Goal: Task Accomplishment & Management: Manage account settings

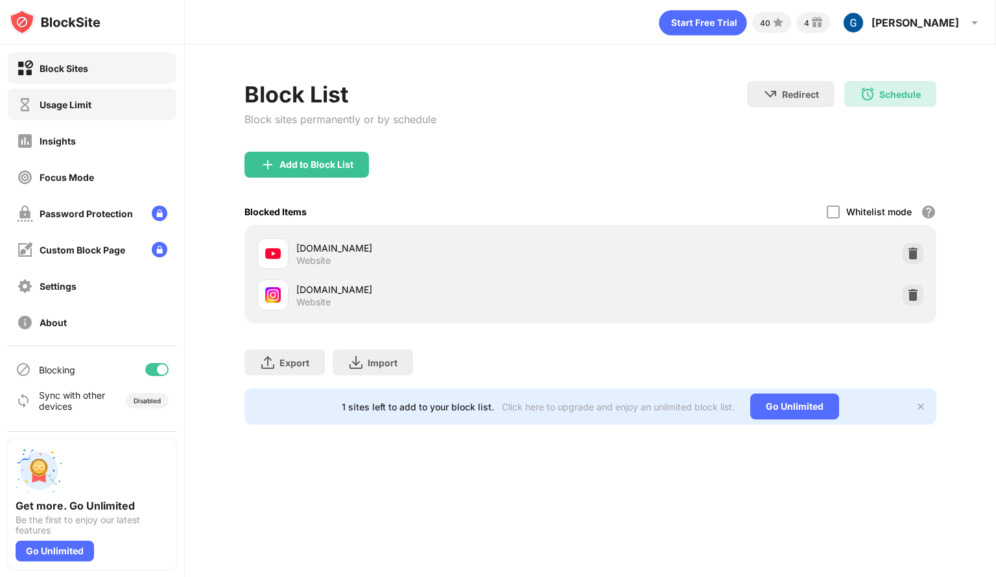
click at [60, 101] on div "Usage Limit" at bounding box center [66, 104] width 52 height 11
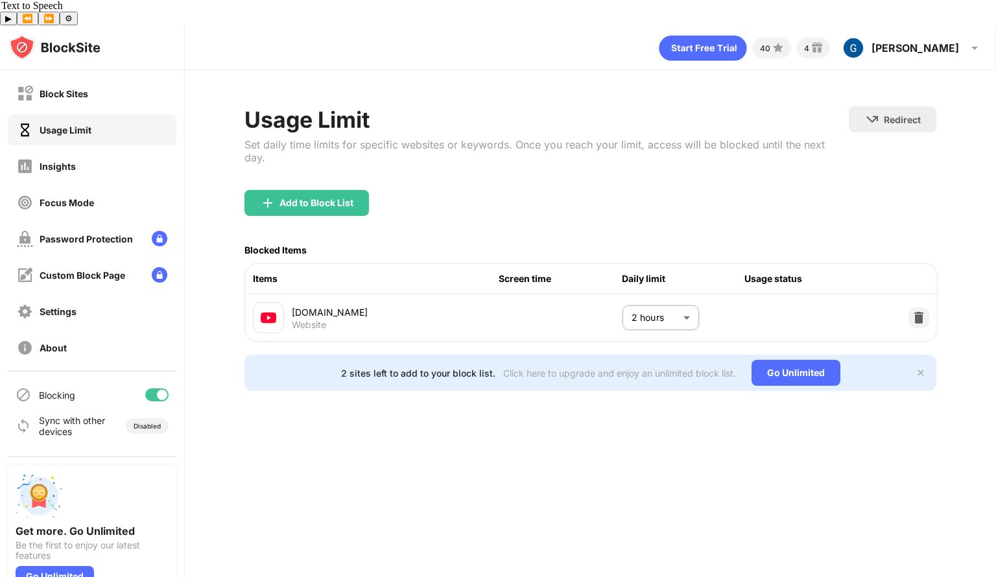
click at [911, 307] on div at bounding box center [919, 317] width 21 height 21
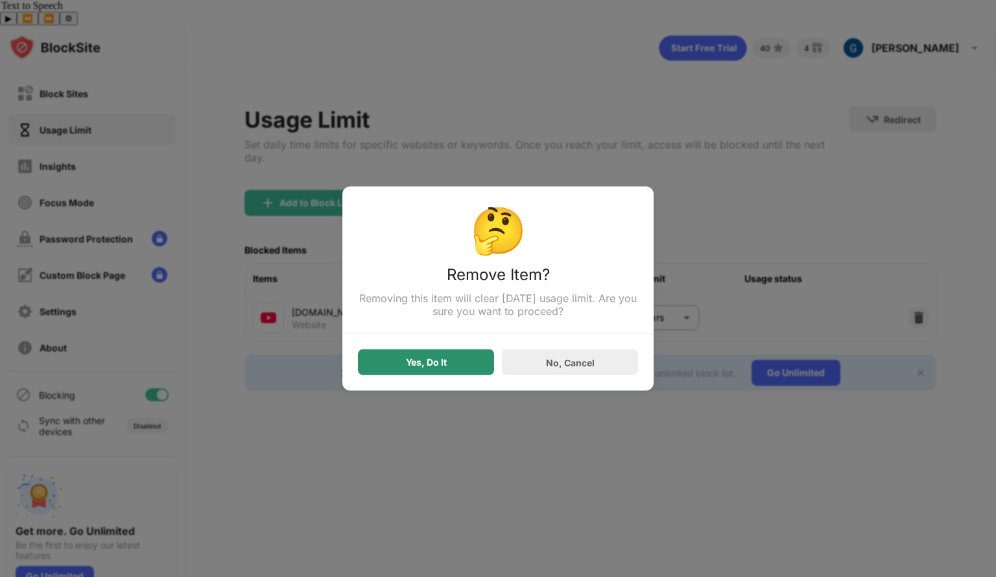
click at [428, 368] on div "Yes, Do It" at bounding box center [426, 362] width 41 height 10
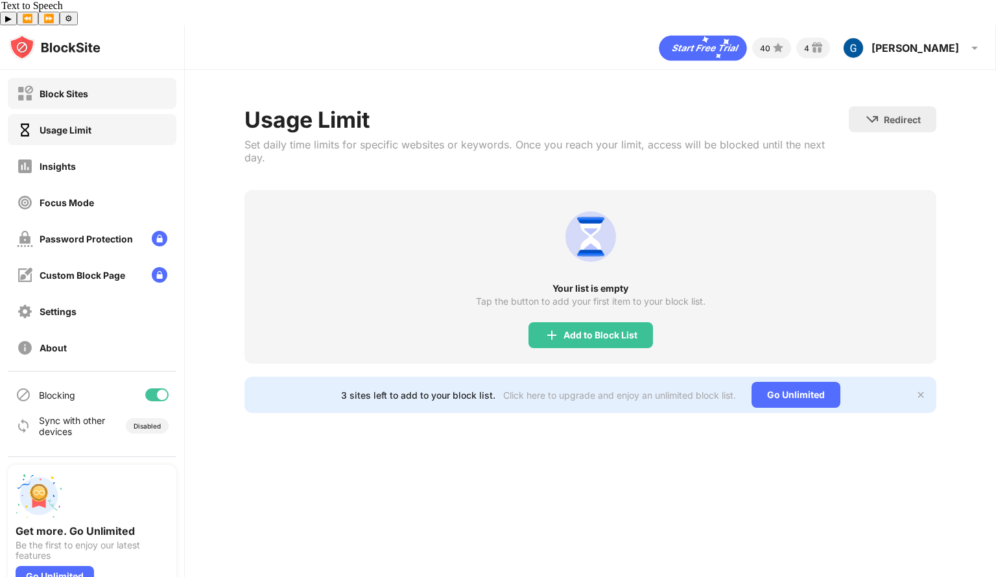
click at [48, 78] on div "Block Sites" at bounding box center [92, 93] width 169 height 31
